Goal: Task Accomplishment & Management: Use online tool/utility

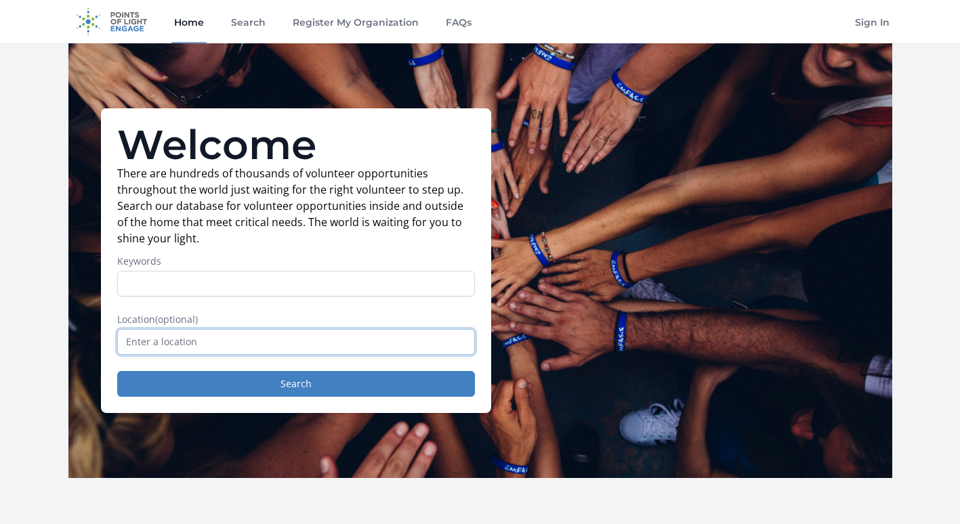
click at [171, 348] on input "text" at bounding box center [296, 342] width 358 height 26
type input "k"
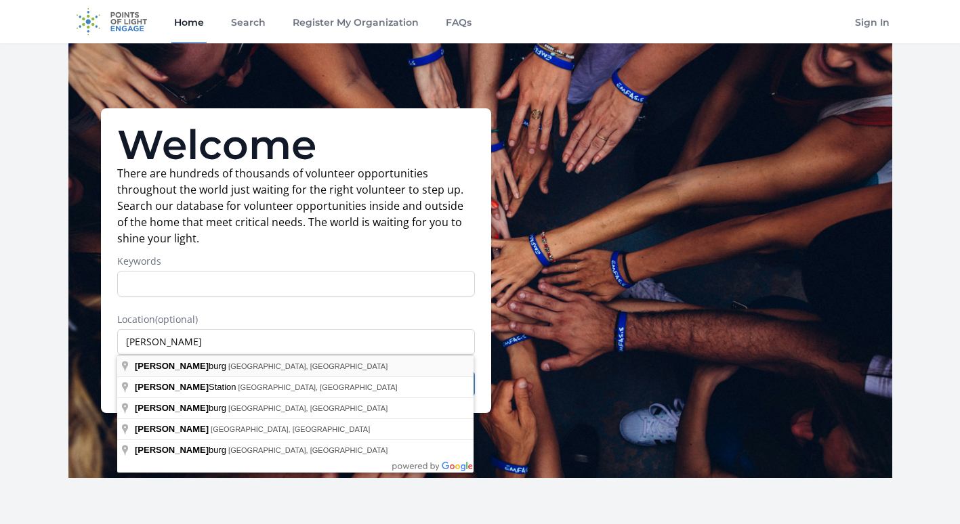
type input "[GEOGRAPHIC_DATA], [GEOGRAPHIC_DATA], [GEOGRAPHIC_DATA]"
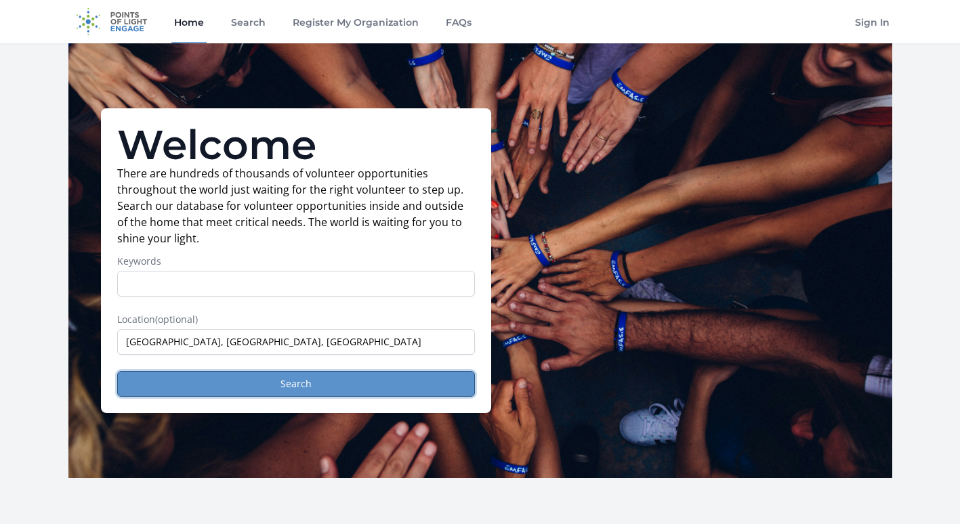
click at [184, 379] on button "Search" at bounding box center [296, 384] width 358 height 26
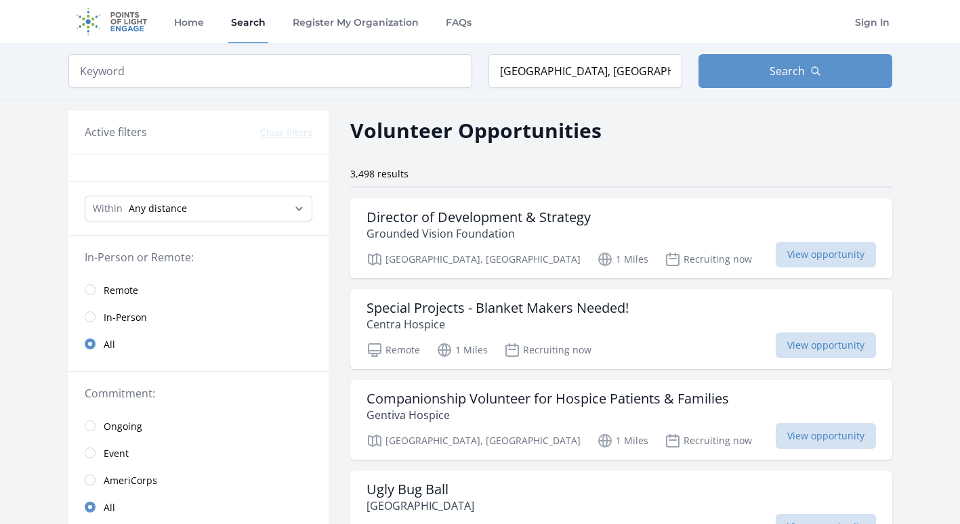
scroll to position [68, 0]
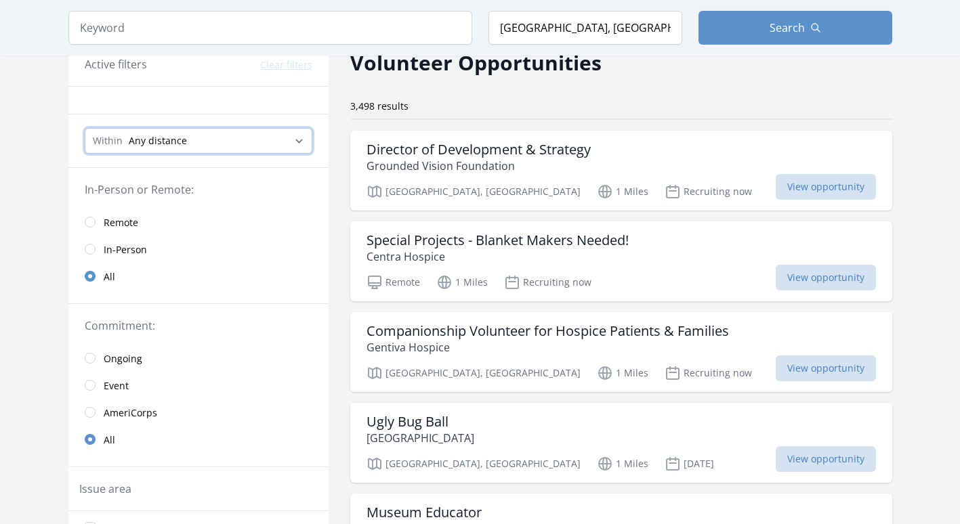
click at [179, 144] on select "Any distance , 5 Miles , 20 Miles , 50 Miles , 100 Miles" at bounding box center [199, 141] width 228 height 26
select select "32186"
click at [85, 128] on select "Any distance , 5 Miles , 20 Miles , 50 Miles , 100 Miles" at bounding box center [199, 141] width 228 height 26
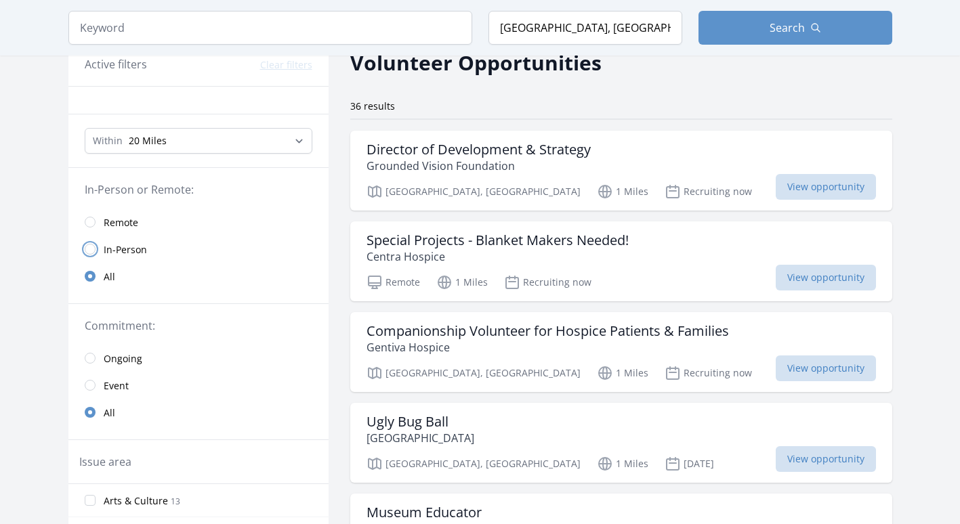
click at [91, 251] on input "radio" at bounding box center [90, 249] width 11 height 11
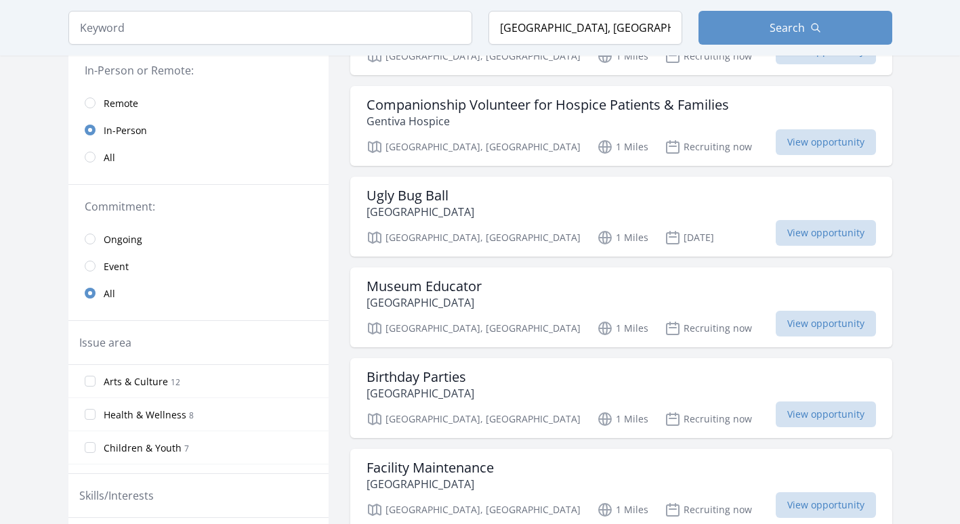
scroll to position [271, 0]
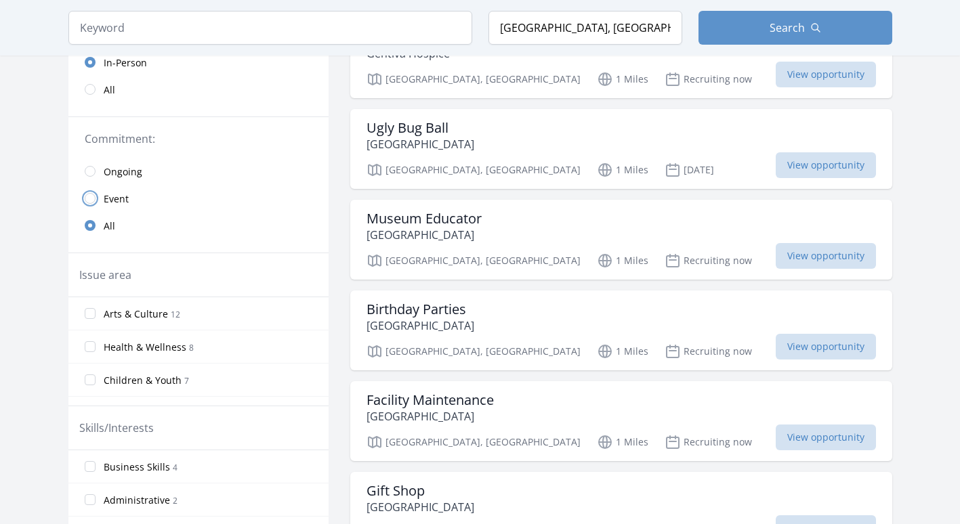
click at [89, 195] on input "radio" at bounding box center [90, 198] width 11 height 11
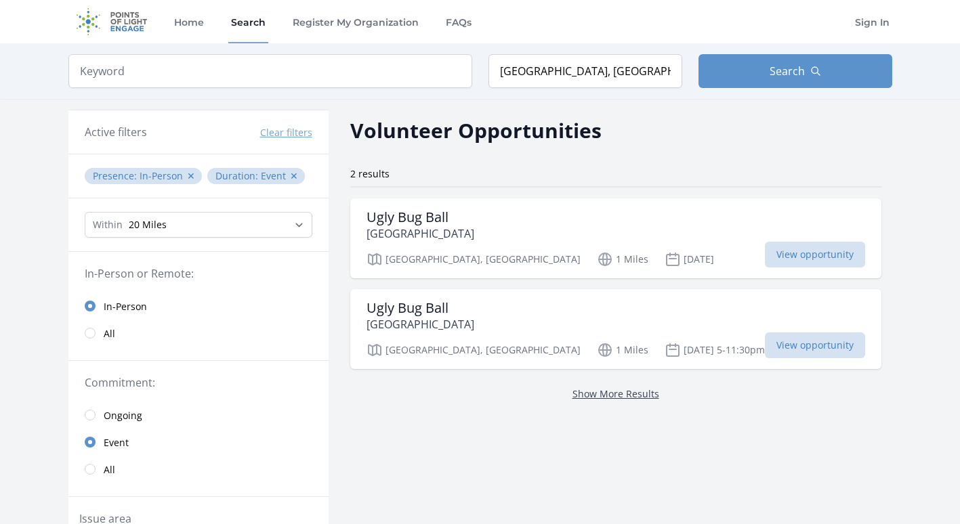
click at [572, 397] on link "Show More Results" at bounding box center [615, 393] width 87 height 13
